Goal: Task Accomplishment & Management: Manage account settings

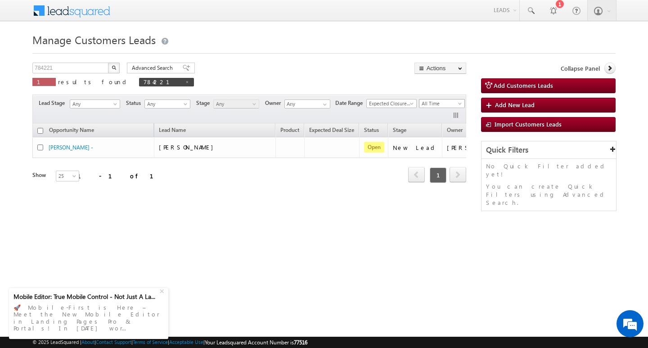
scroll to position [0, 36]
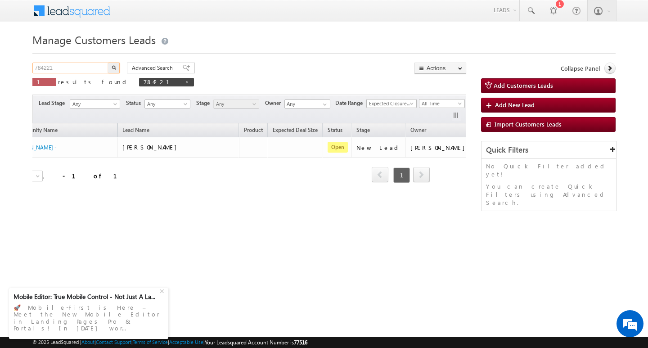
click at [98, 70] on input "784221" at bounding box center [70, 68] width 77 height 11
type input "7"
type input "Search Customers Leads"
click at [62, 70] on input "text" at bounding box center [70, 68] width 77 height 11
paste input "784221"
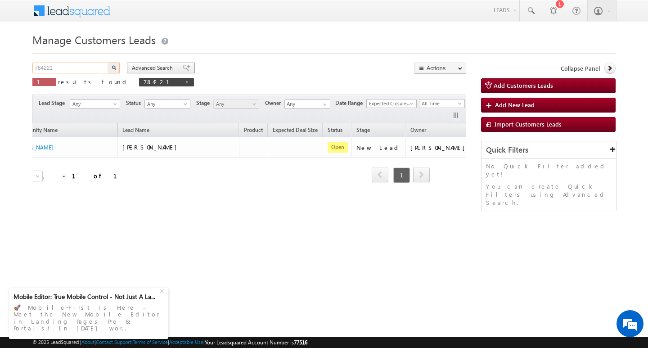
type input "784221"
click at [108, 63] on button "button" at bounding box center [114, 68] width 12 height 11
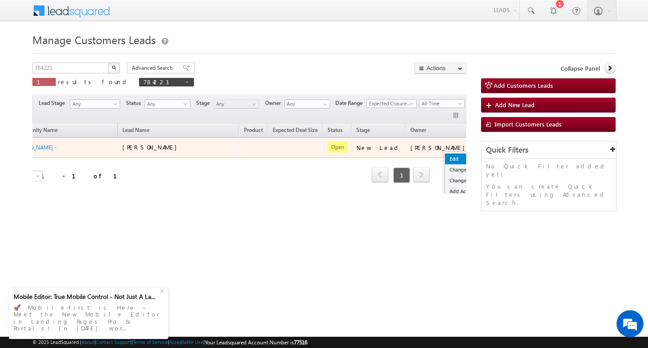
click at [445, 156] on link "Edit" at bounding box center [467, 159] width 45 height 11
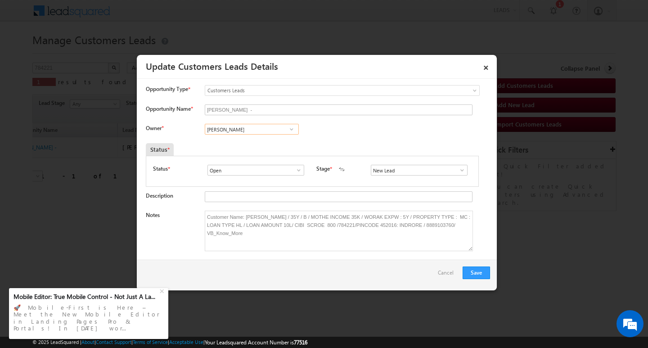
click at [267, 129] on input "[PERSON_NAME]" at bounding box center [252, 129] width 94 height 11
click at [265, 142] on link "[PERSON_NAME] [PERSON_NAME][EMAIL_ADDRESS][DOMAIN_NAME]" at bounding box center [252, 143] width 94 height 17
type input "[PERSON_NAME]"
click at [476, 268] on button "Save" at bounding box center [476, 273] width 27 height 13
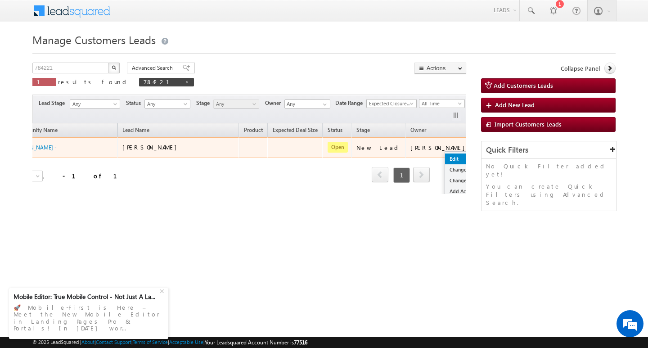
click at [445, 162] on link "Edit" at bounding box center [467, 159] width 45 height 11
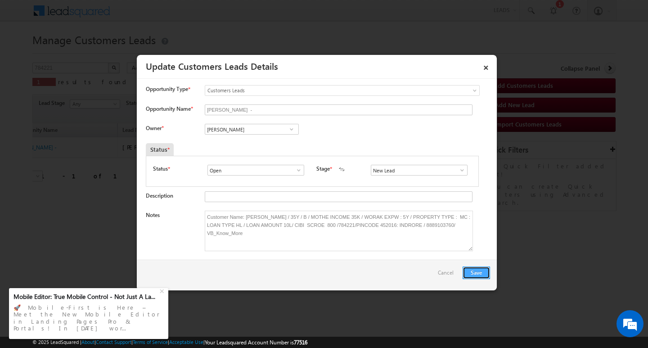
click at [476, 272] on button "Save" at bounding box center [476, 273] width 27 height 13
